Goal: Book appointment/travel/reservation

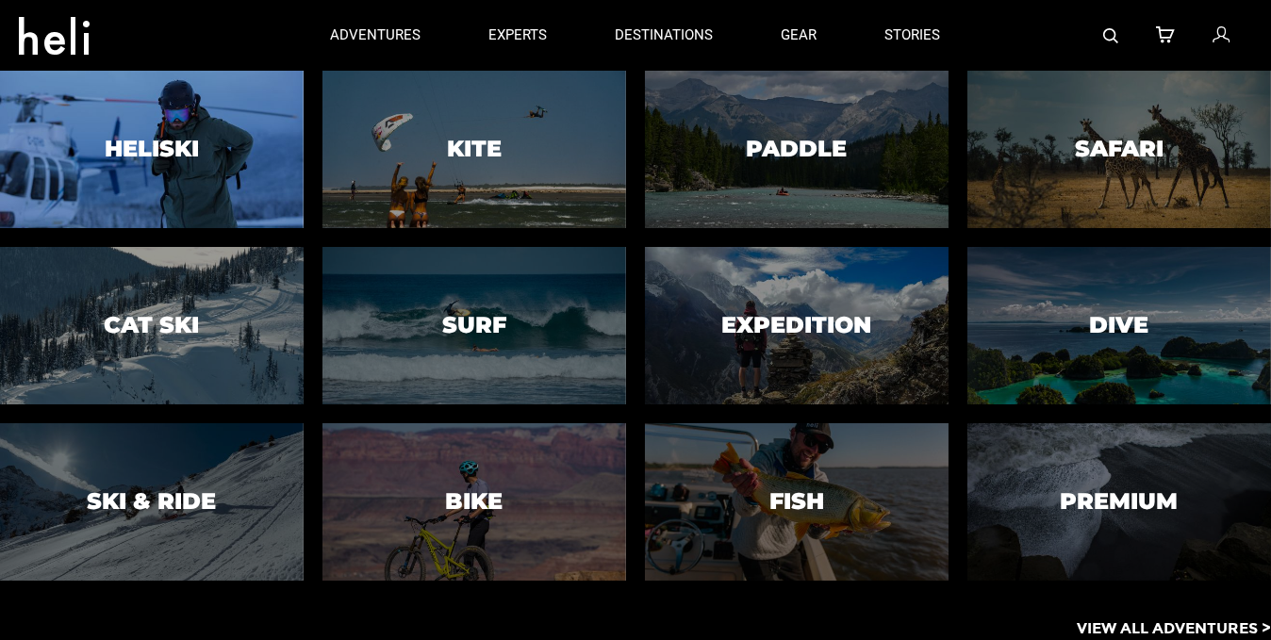
click at [219, 201] on div at bounding box center [151, 149] width 309 height 160
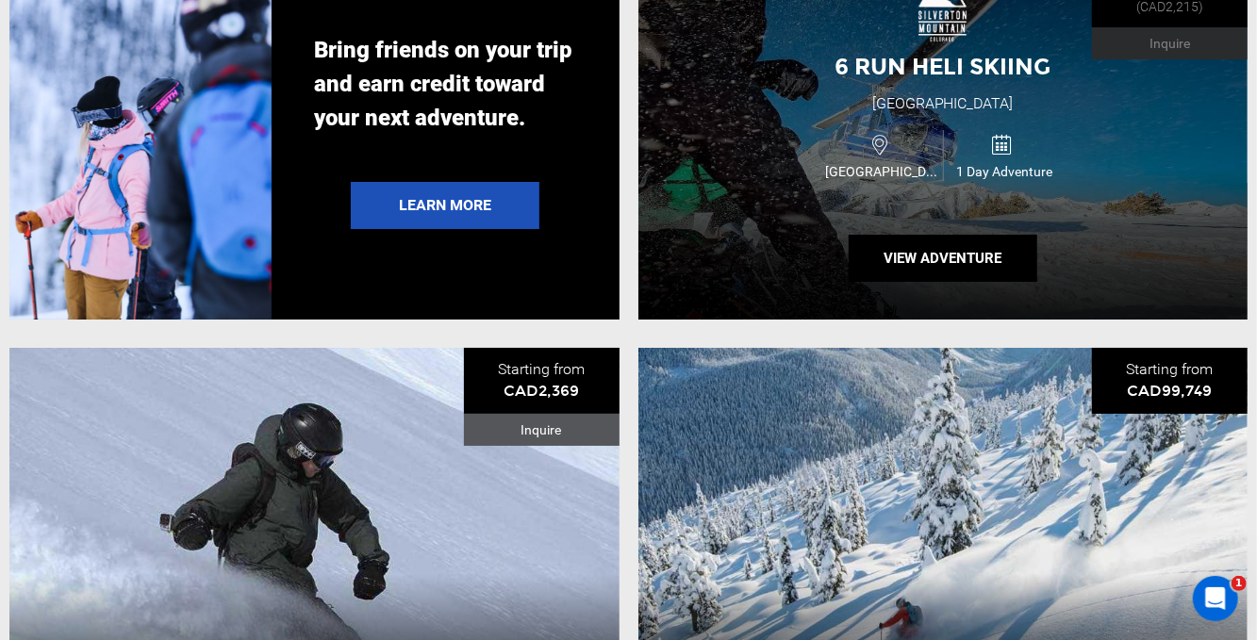
scroll to position [3488, 0]
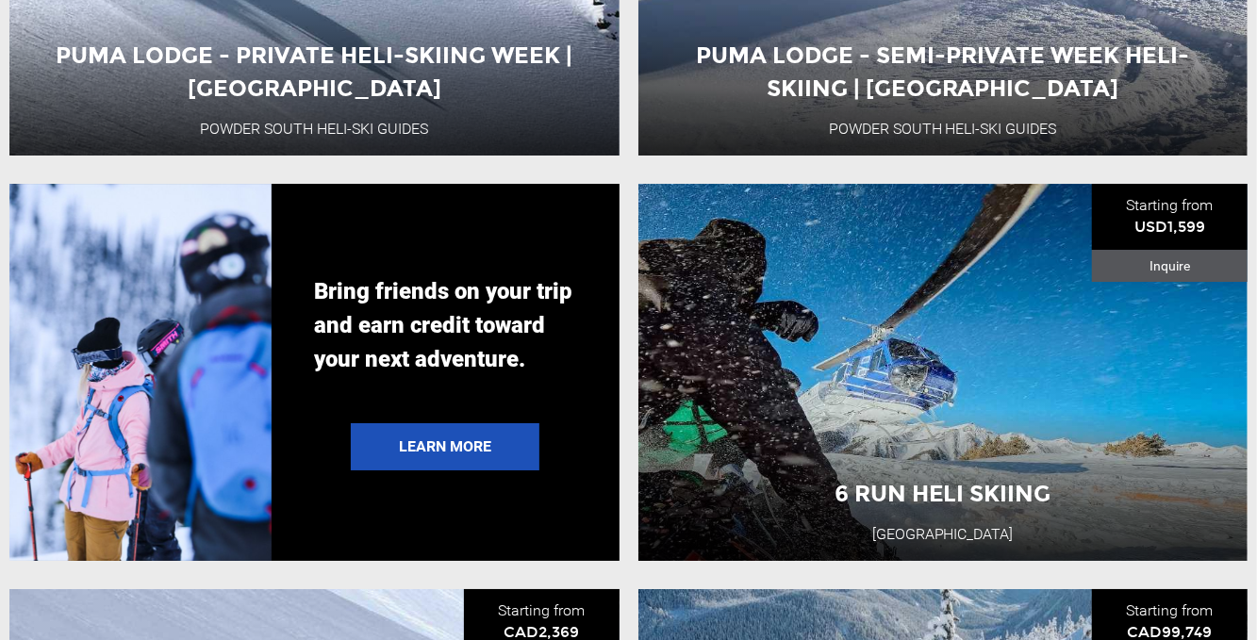
scroll to position [3394, 0]
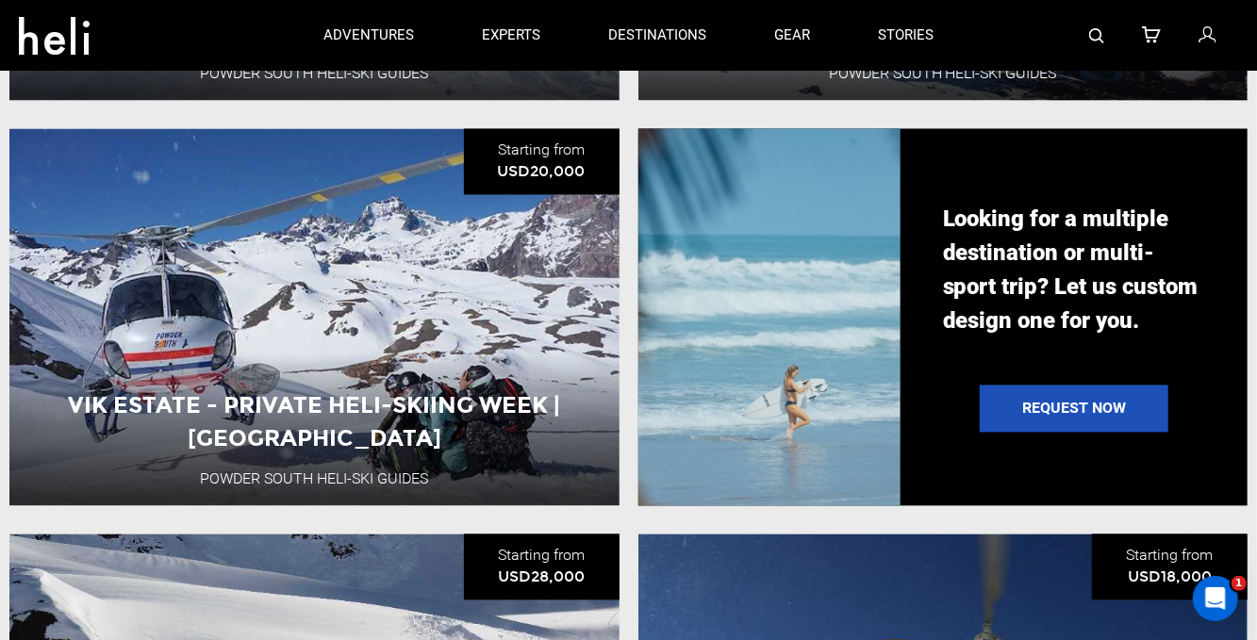
scroll to position [1804, 0]
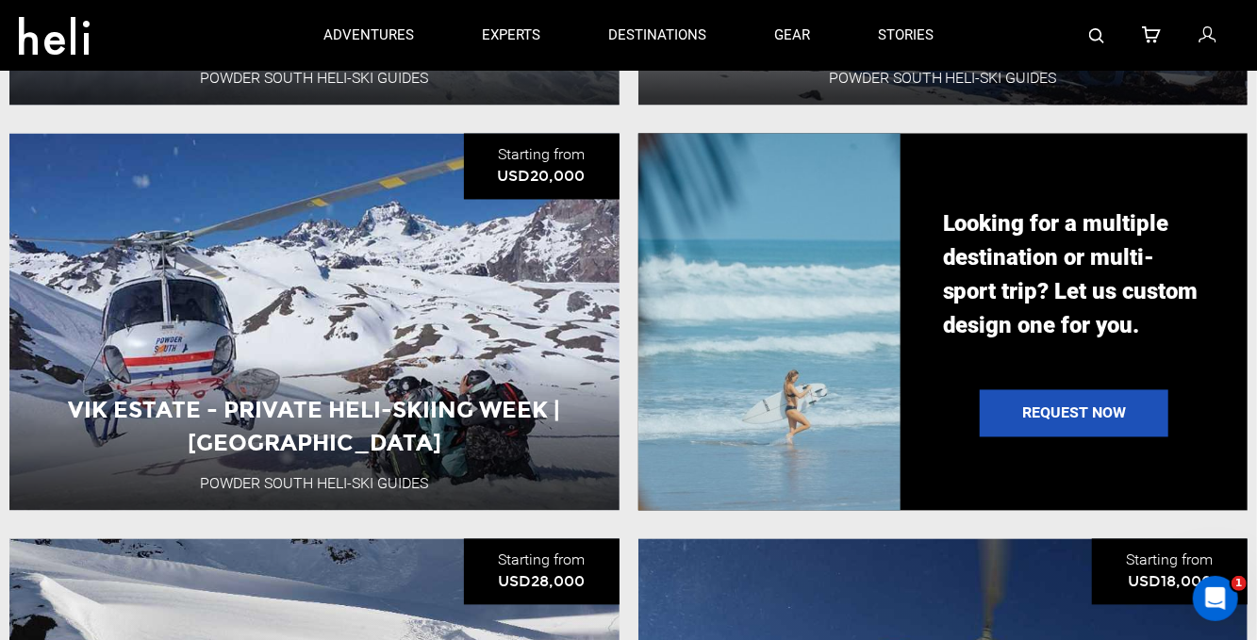
click at [1082, 321] on p "Looking for a multiple destination or multi-sport trip? Let us custom design on…" at bounding box center [1074, 275] width 262 height 136
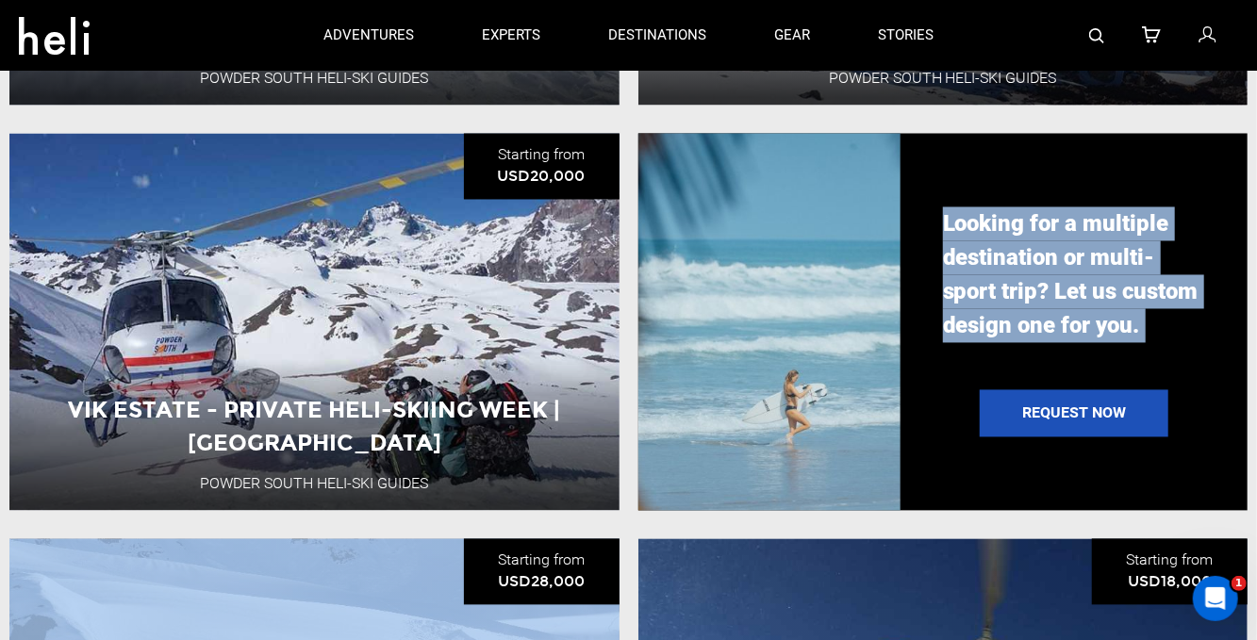
click at [1082, 321] on p "Looking for a multiple destination or multi-sport trip? Let us custom design on…" at bounding box center [1074, 275] width 262 height 136
click at [1059, 291] on p "Looking for a multiple destination or multi-sport trip? Let us custom design on…" at bounding box center [1074, 275] width 262 height 136
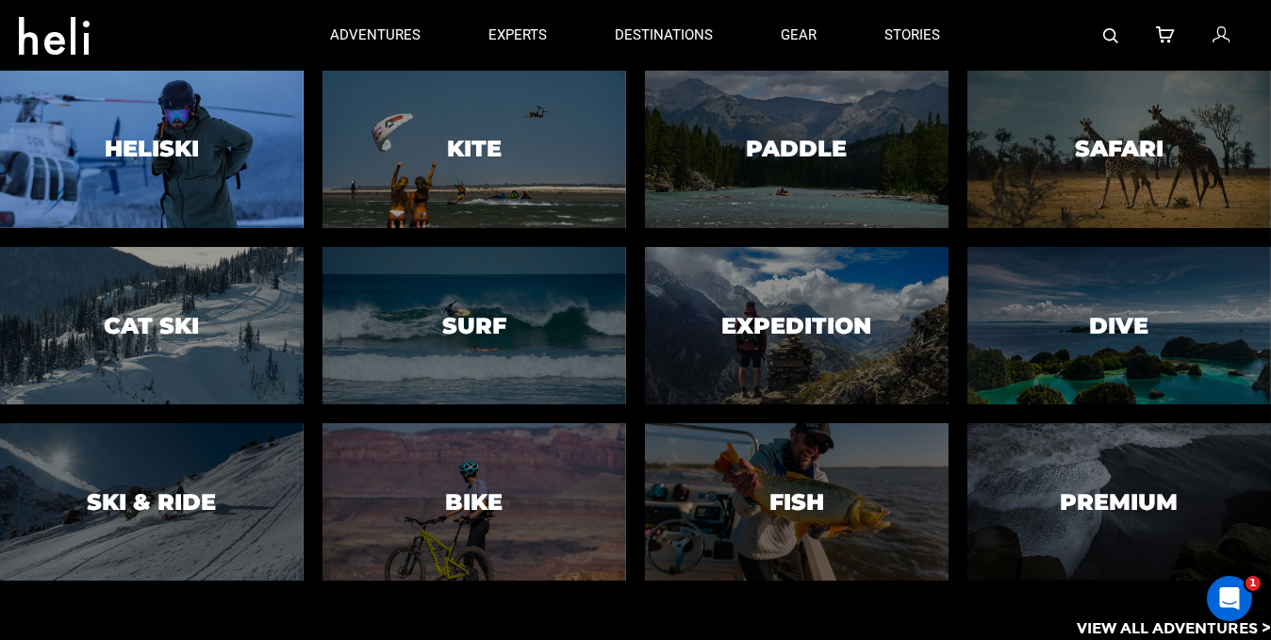
click at [212, 123] on div at bounding box center [151, 149] width 309 height 160
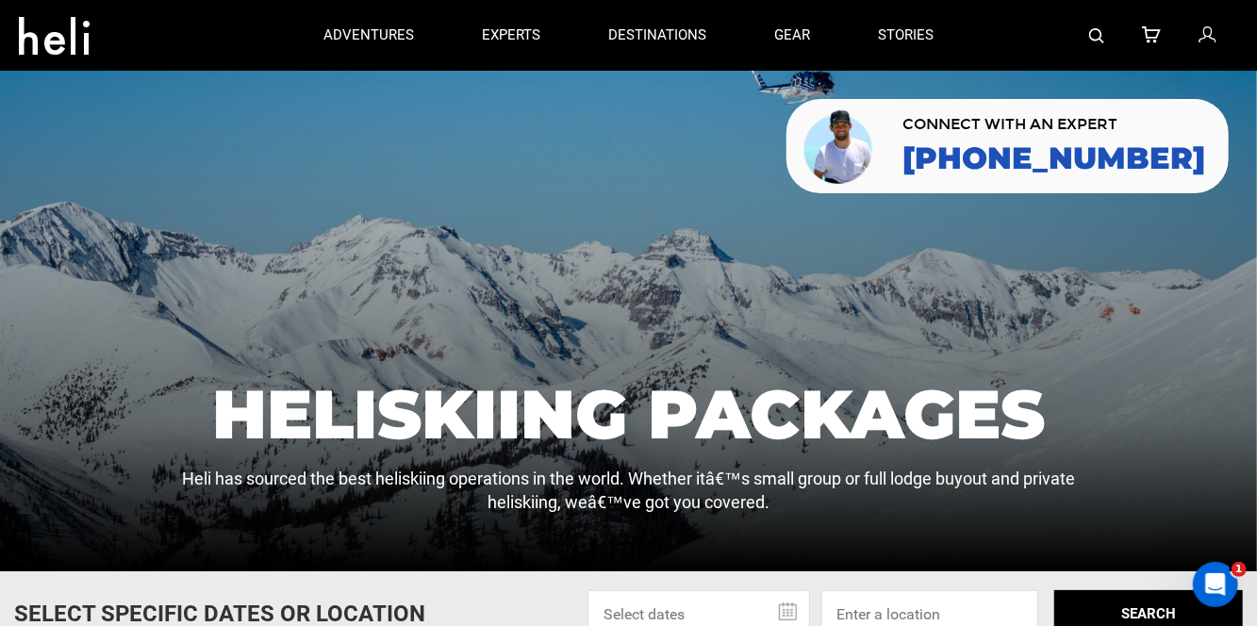
click at [390, 427] on h1 "Heliskiing Packages" at bounding box center [628, 414] width 914 height 68
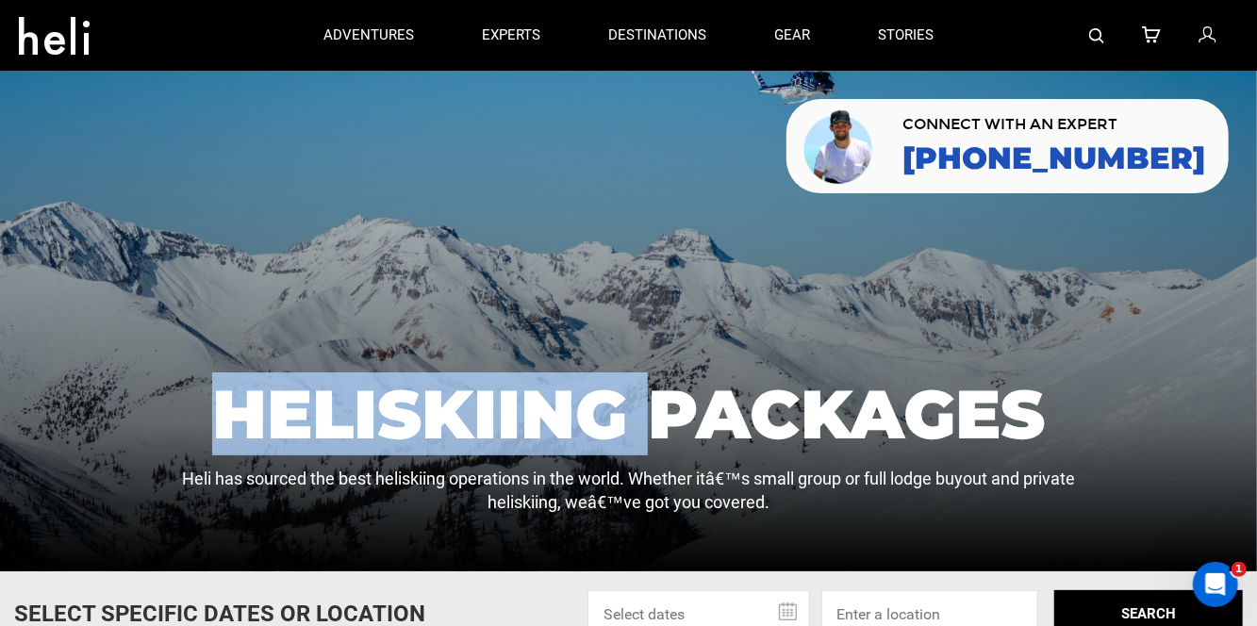
click at [390, 427] on h1 "Heliskiing Packages" at bounding box center [628, 414] width 914 height 68
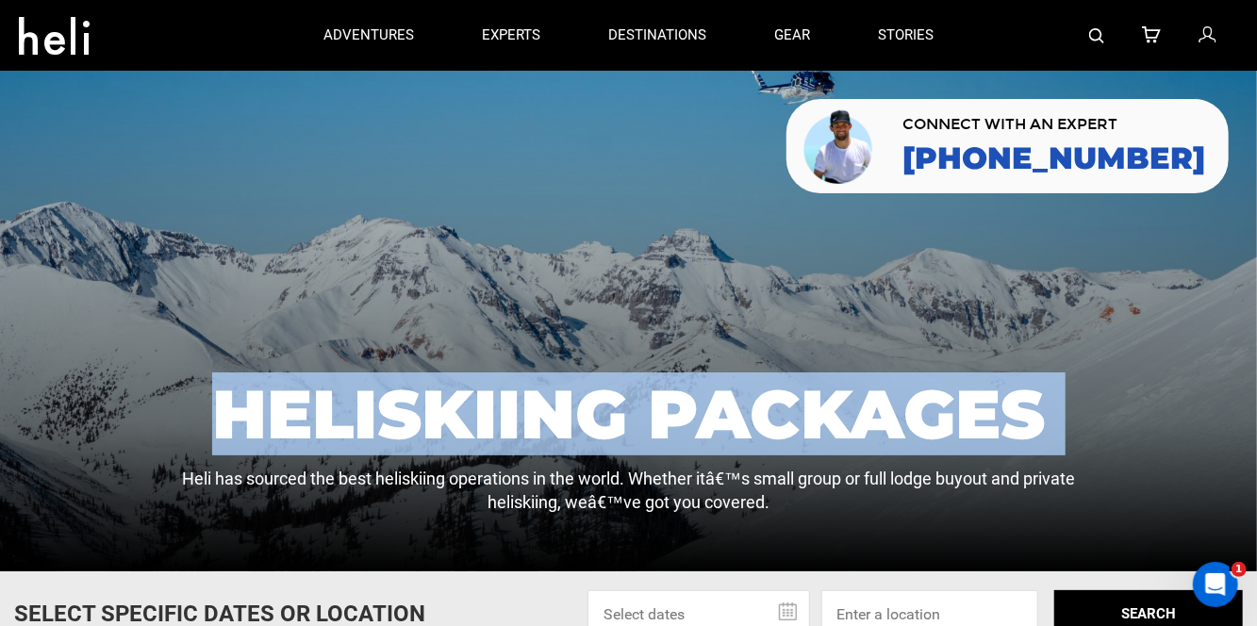
click at [390, 427] on h1 "Heliskiing Packages" at bounding box center [628, 414] width 914 height 68
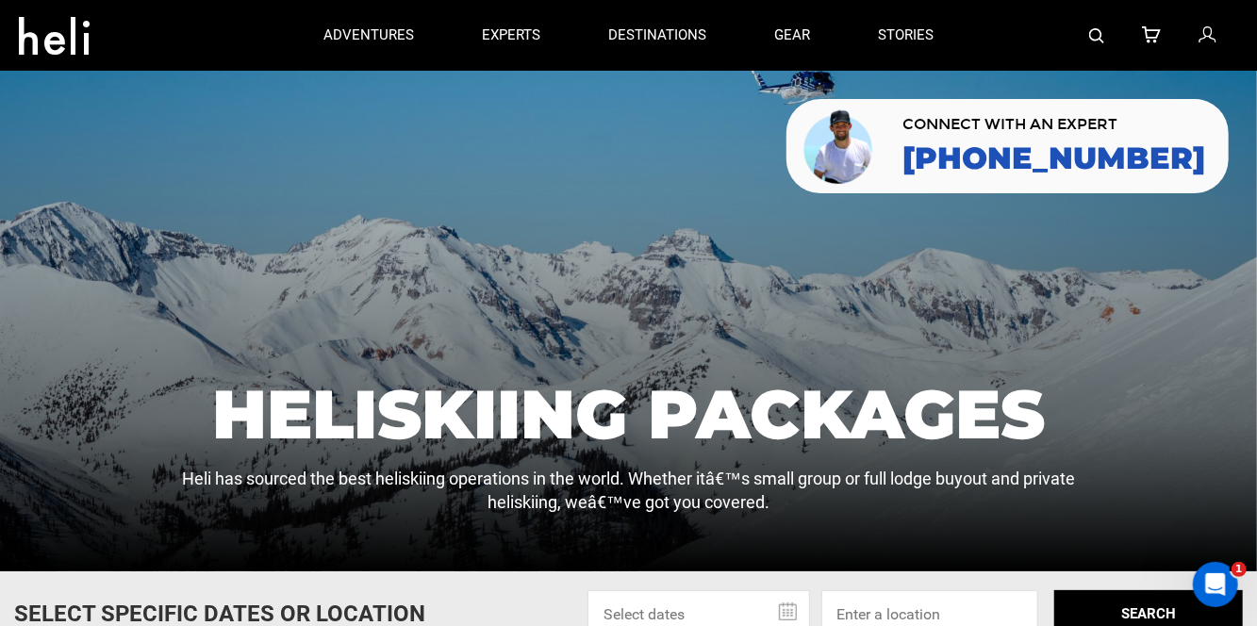
click at [389, 471] on div "Heliskiing Packages Heli has sourced the best heliskiing operations in the worl…" at bounding box center [628, 447] width 914 height 135
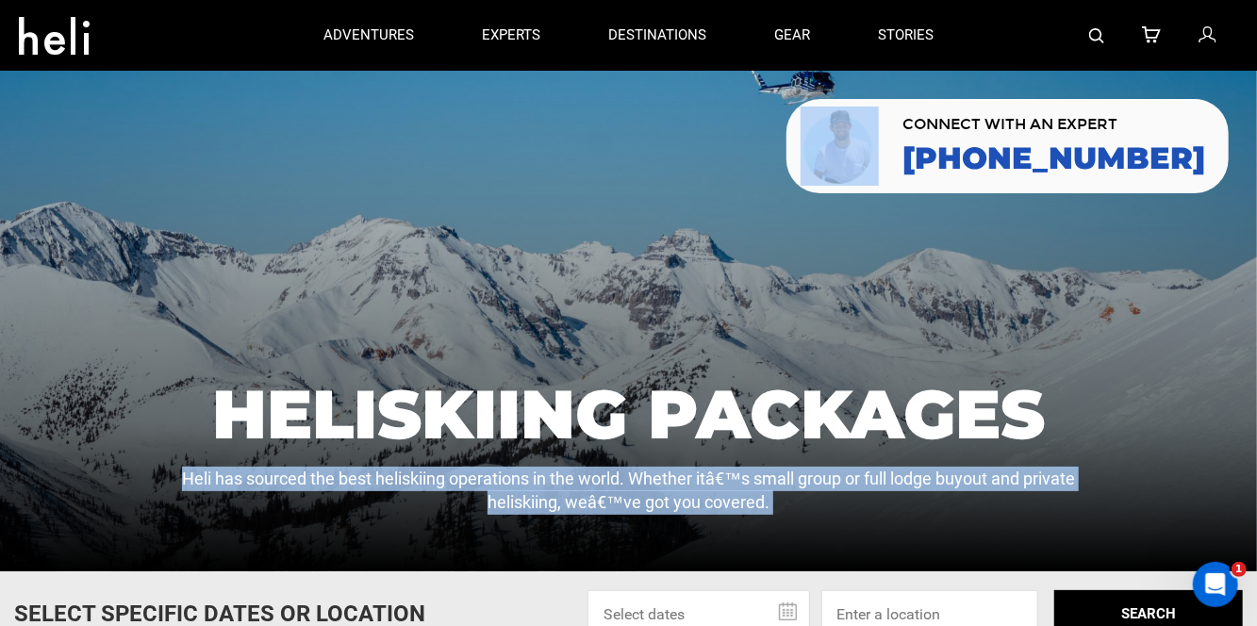
click at [389, 471] on div "Heliskiing Packages Heli has sourced the best heliskiing operations in the worl…" at bounding box center [628, 447] width 914 height 135
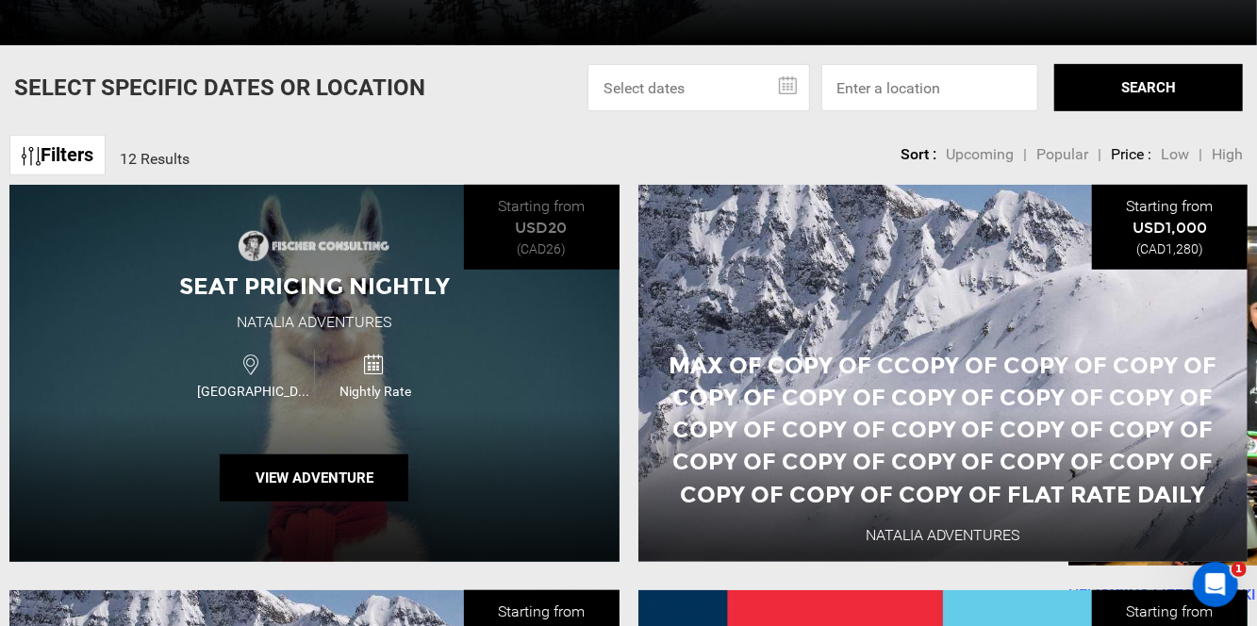
scroll to position [660, 0]
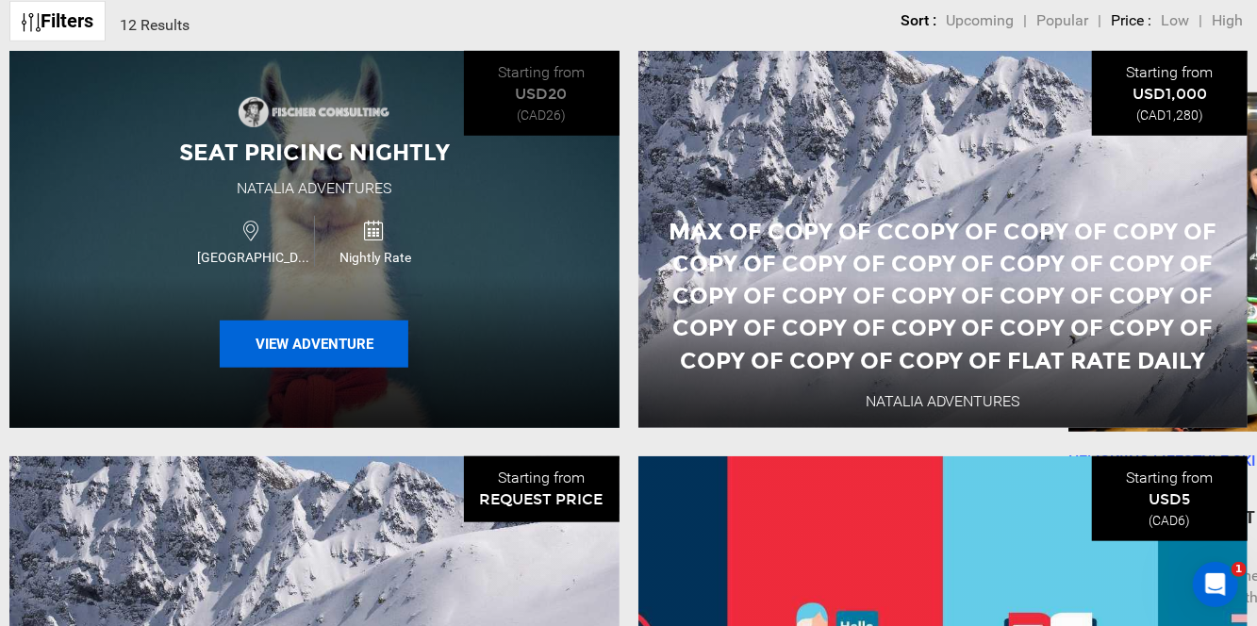
click at [351, 353] on button "View Adventure" at bounding box center [314, 344] width 189 height 47
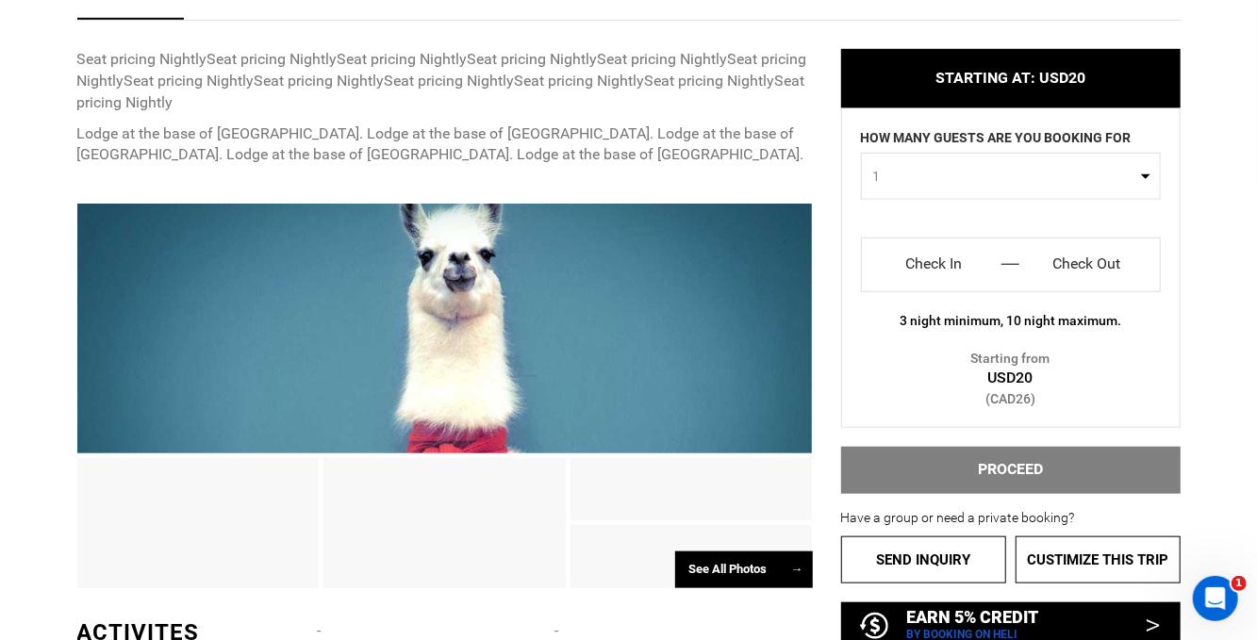
scroll to position [1225, 0]
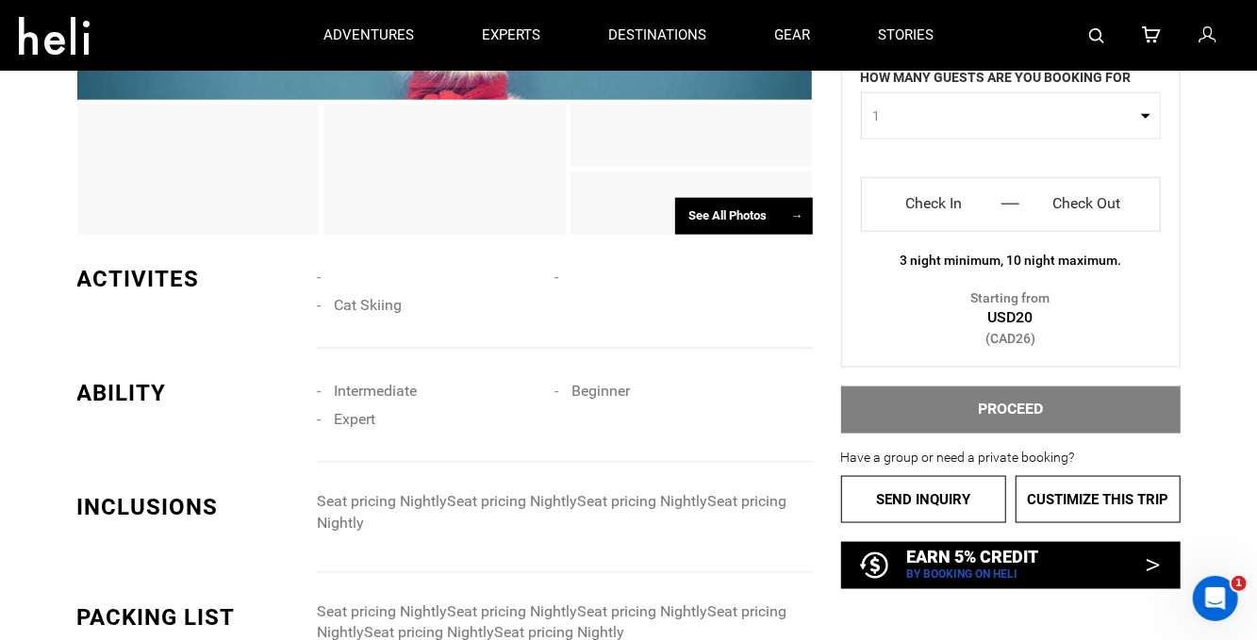
click at [961, 208] on input "Check In" at bounding box center [934, 204] width 117 height 30
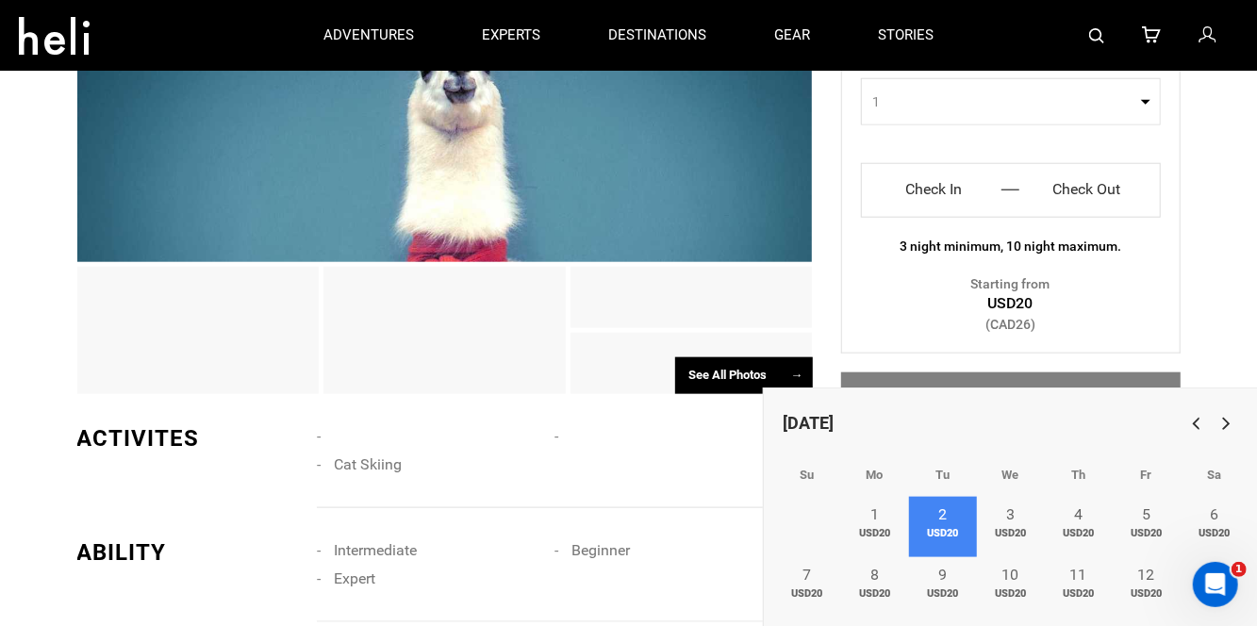
click at [948, 540] on link "2 USD20" at bounding box center [943, 527] width 68 height 60
type input "Check In"
type input "Check Out"
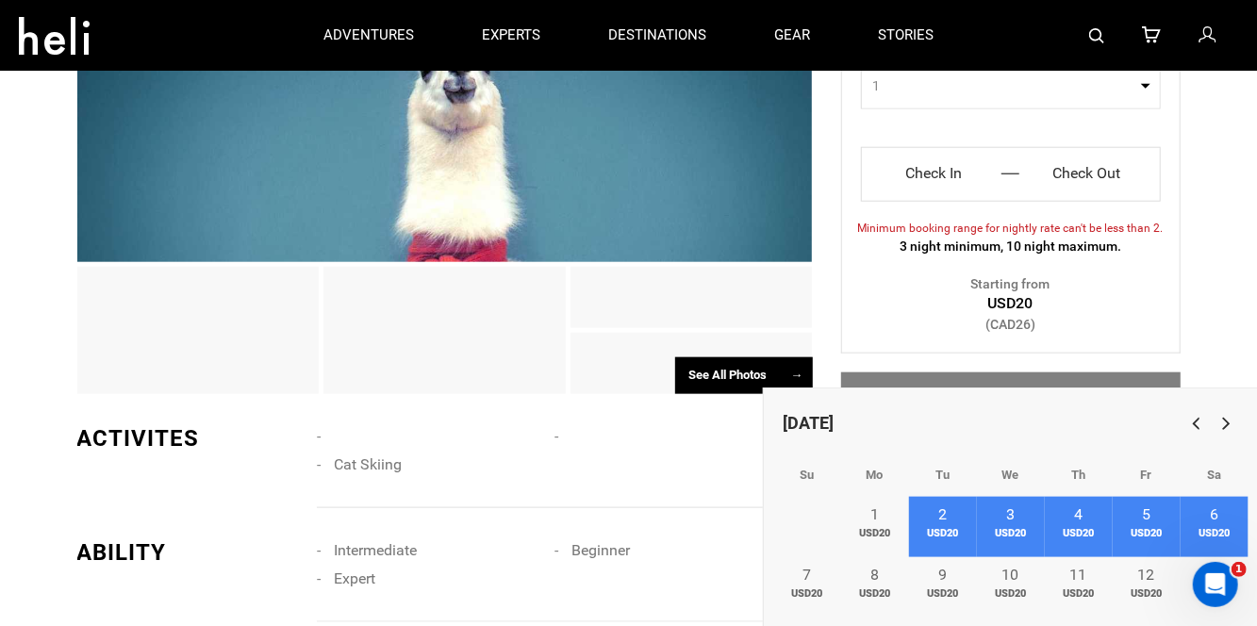
click at [1224, 534] on span "USD20" at bounding box center [1214, 533] width 68 height 15
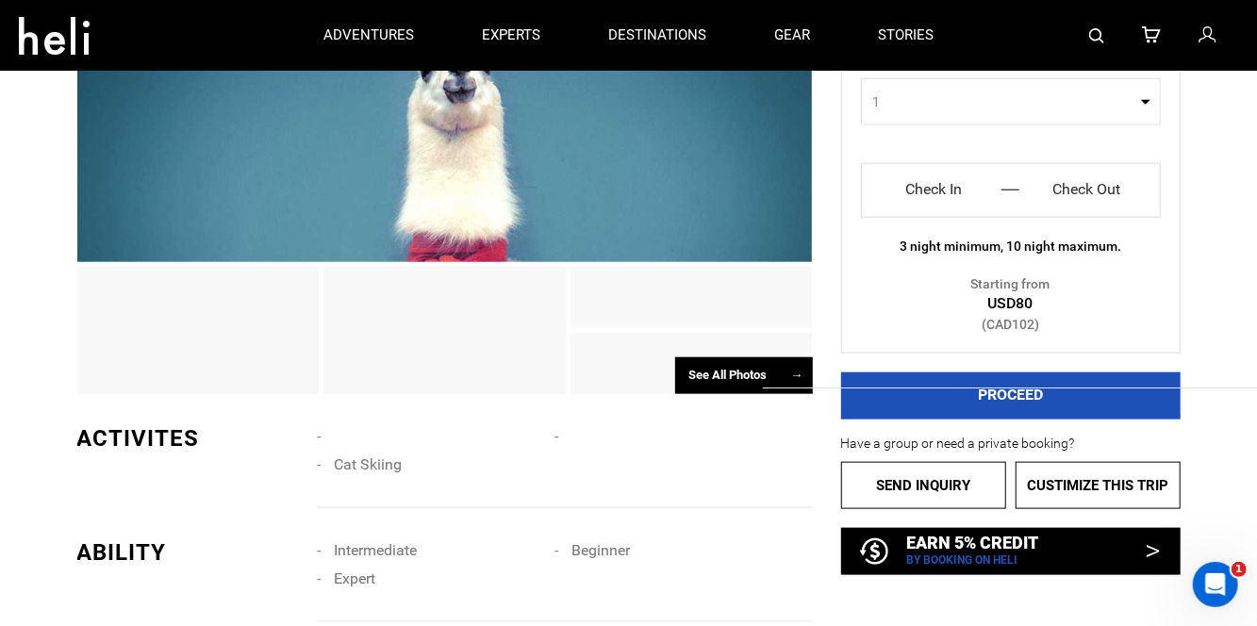
type input "Tue 02 Dec"
type input "Sat 06 Dec"
